Goal: Register for event/course

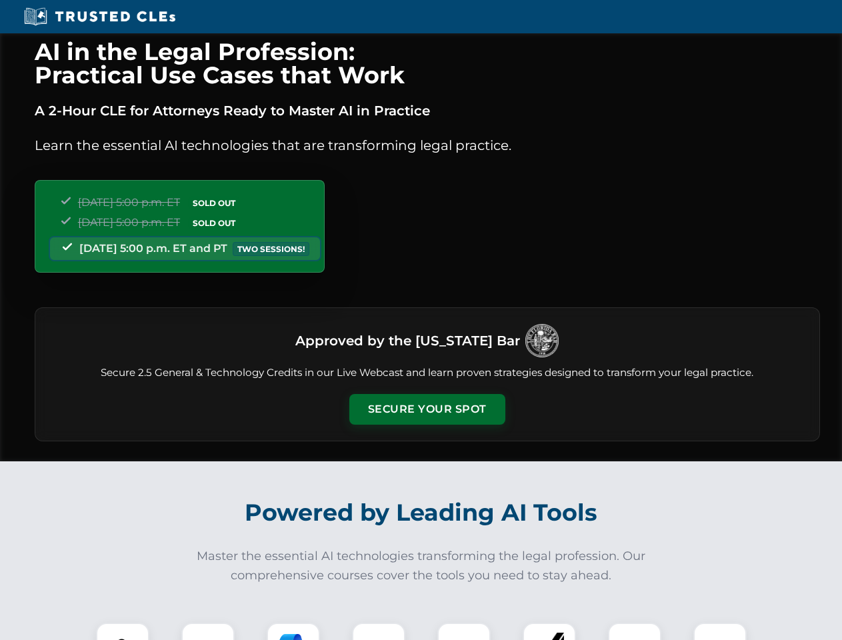
click at [427, 409] on button "Secure Your Spot" at bounding box center [427, 409] width 156 height 31
click at [123, 632] on img at bounding box center [122, 649] width 39 height 39
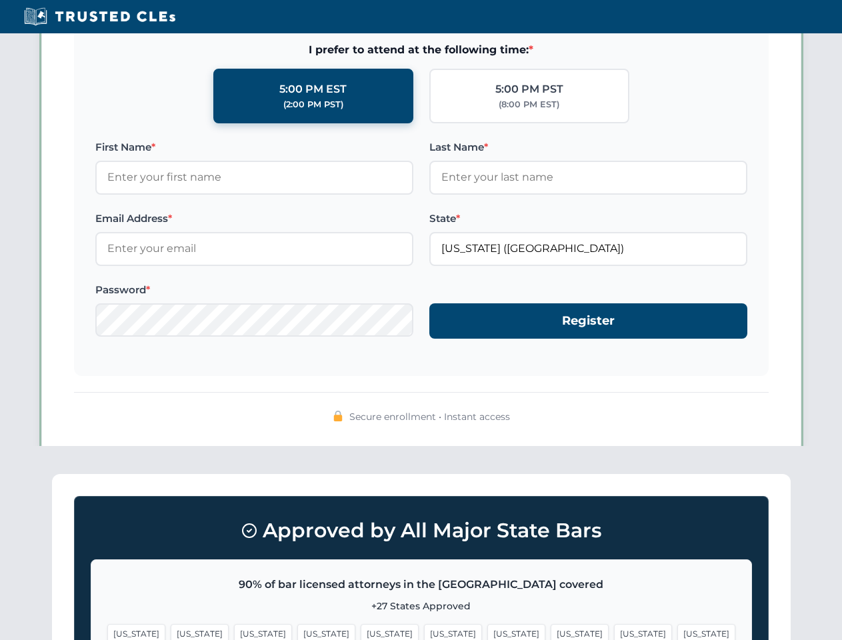
click at [487, 632] on span "[US_STATE]" at bounding box center [516, 633] width 58 height 19
click at [614, 632] on span "[US_STATE]" at bounding box center [643, 633] width 58 height 19
